Goal: Navigation & Orientation: Find specific page/section

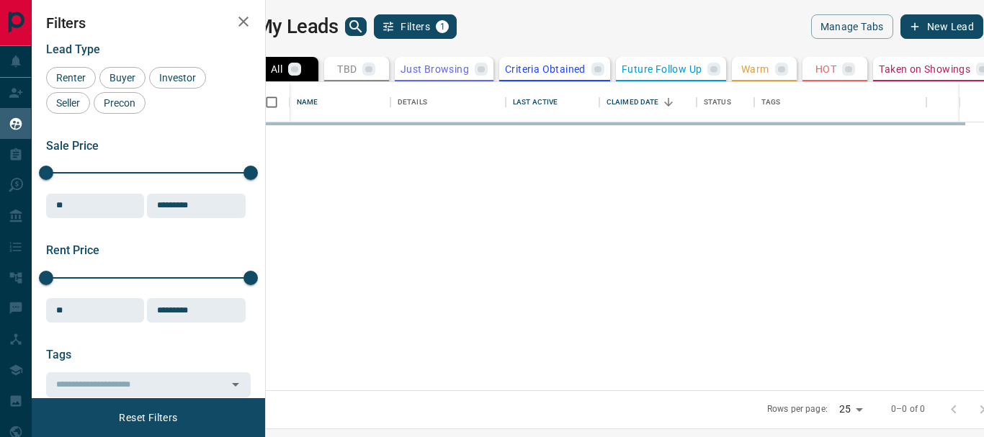
scroll to position [297, 701]
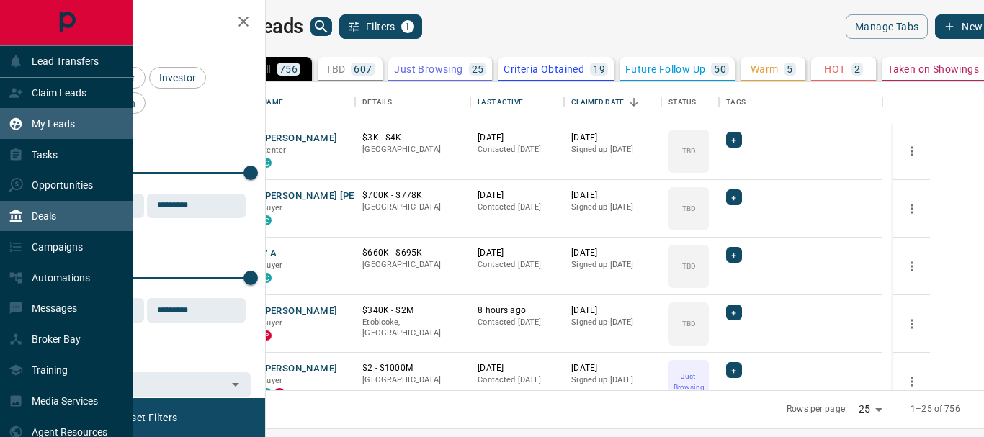
click at [46, 217] on p "Deals" at bounding box center [44, 216] width 24 height 12
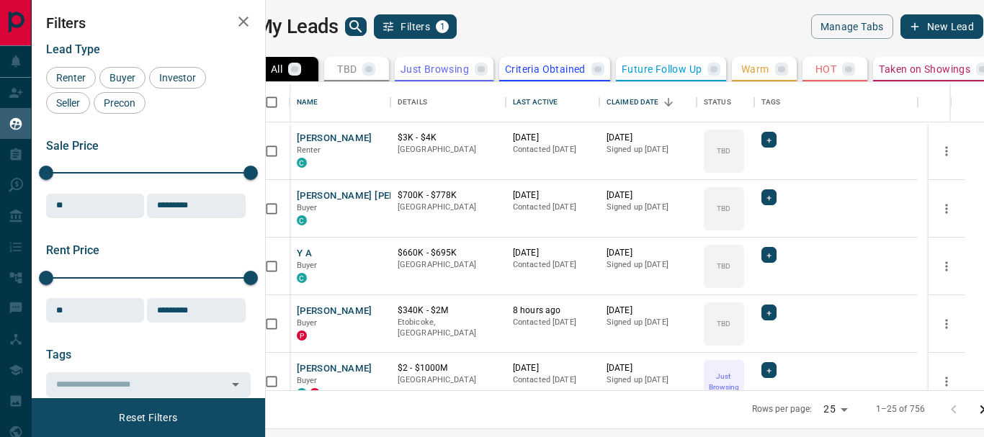
scroll to position [297, 701]
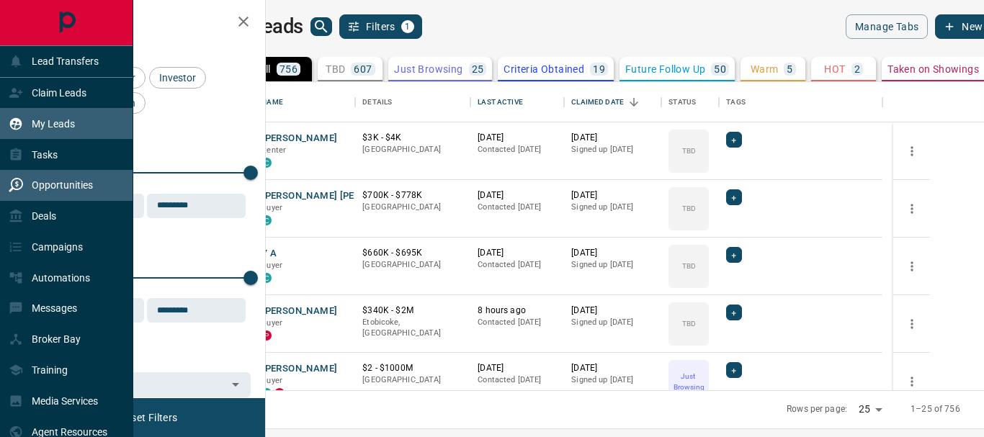
click at [53, 186] on p "Opportunities" at bounding box center [62, 185] width 61 height 12
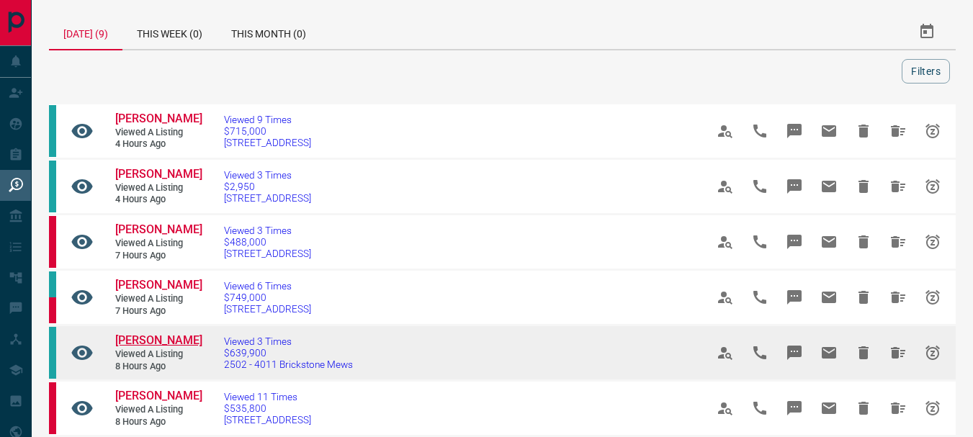
click at [132, 342] on span "[PERSON_NAME]" at bounding box center [158, 340] width 87 height 14
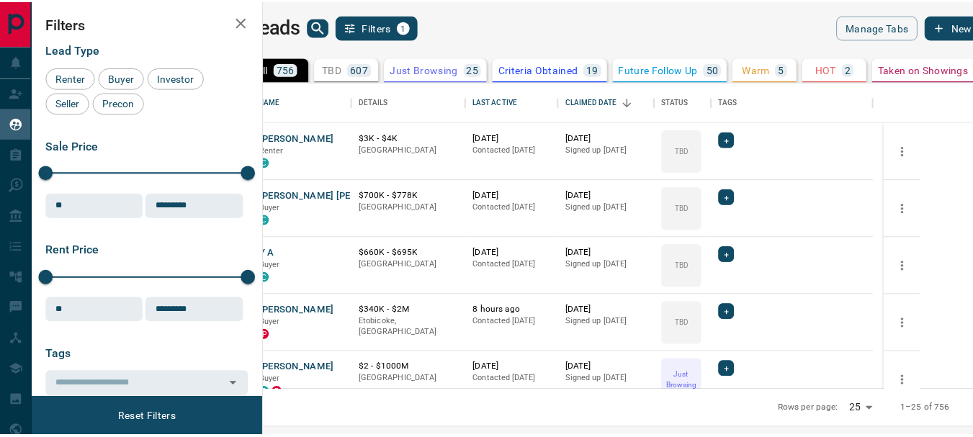
scroll to position [297, 701]
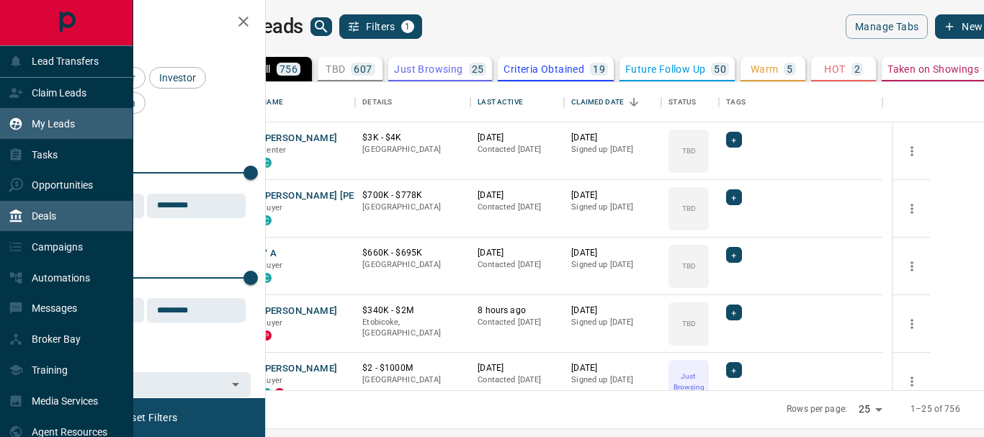
click at [42, 210] on div "Deals" at bounding box center [33, 217] width 48 height 24
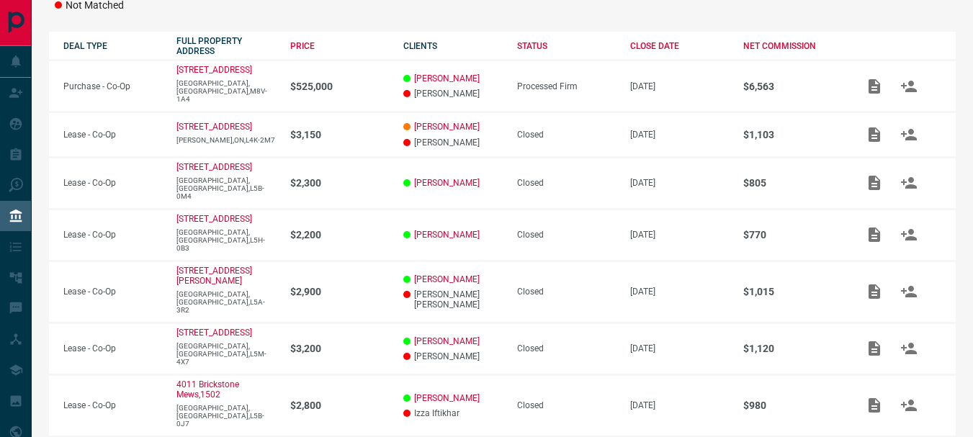
scroll to position [253, 0]
